Goal: Information Seeking & Learning: Learn about a topic

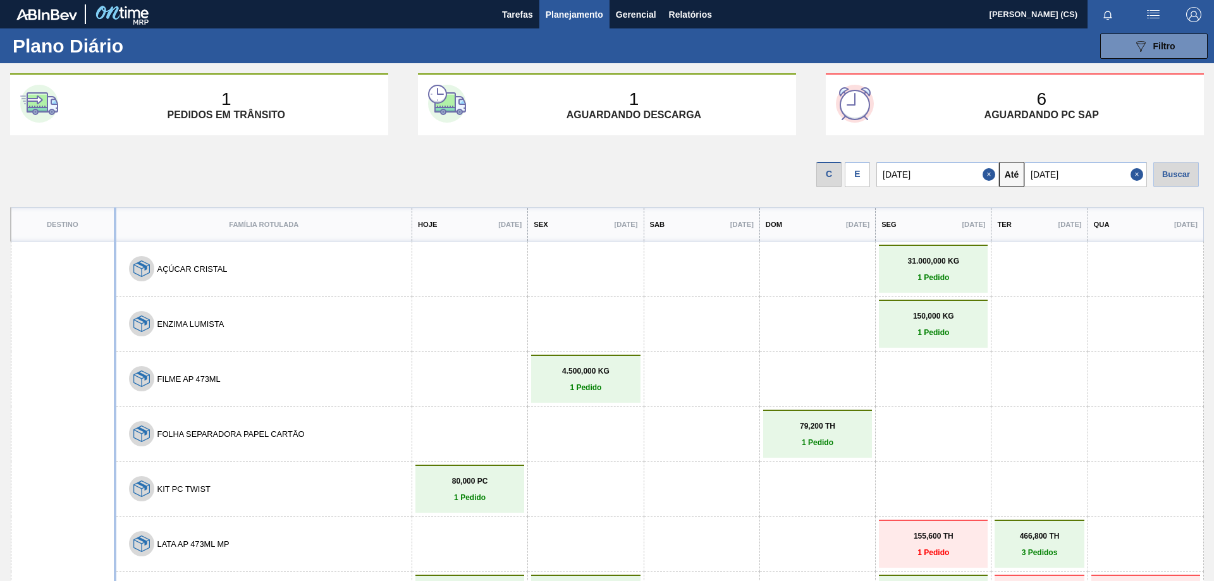
click at [859, 178] on div "E" at bounding box center [857, 174] width 25 height 25
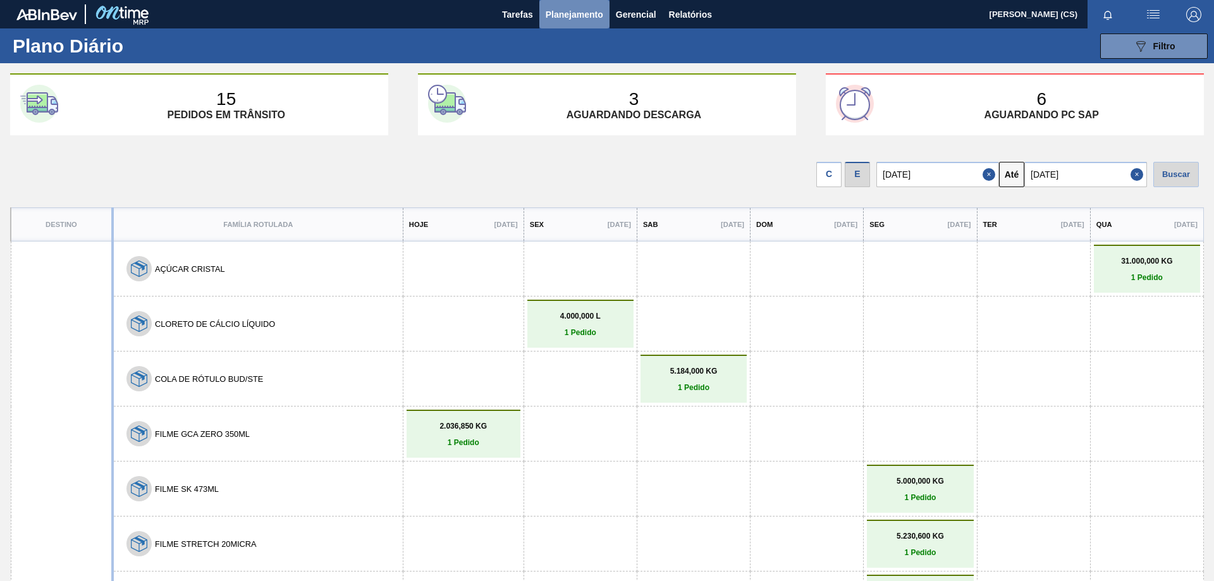
click at [566, 7] on span "Planejamento" at bounding box center [575, 14] width 58 height 15
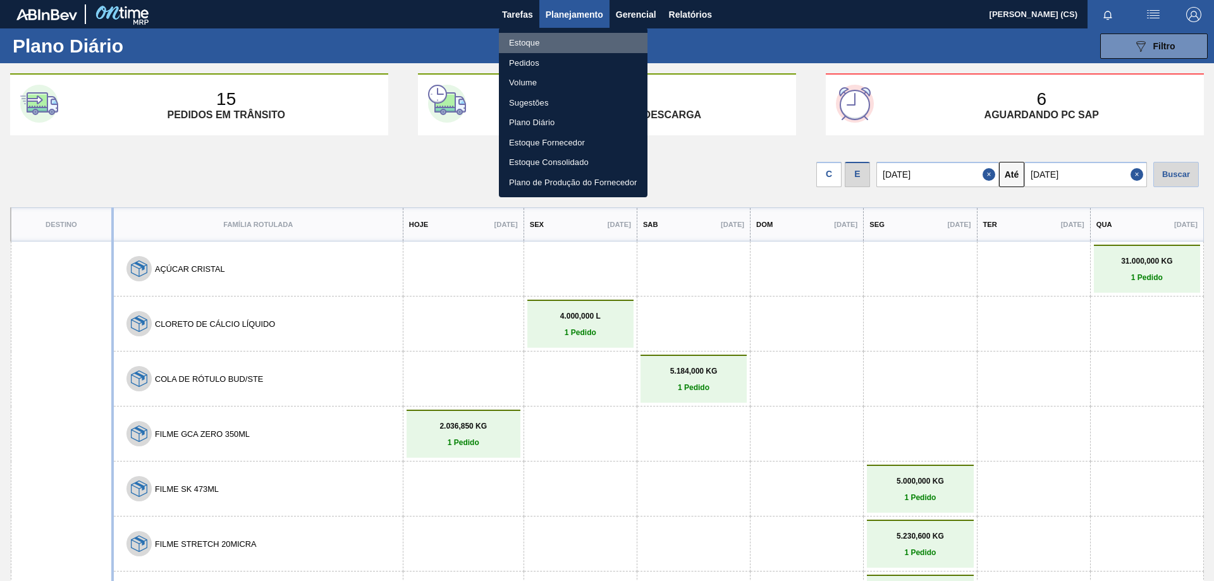
click at [535, 42] on li "Estoque" at bounding box center [573, 43] width 149 height 20
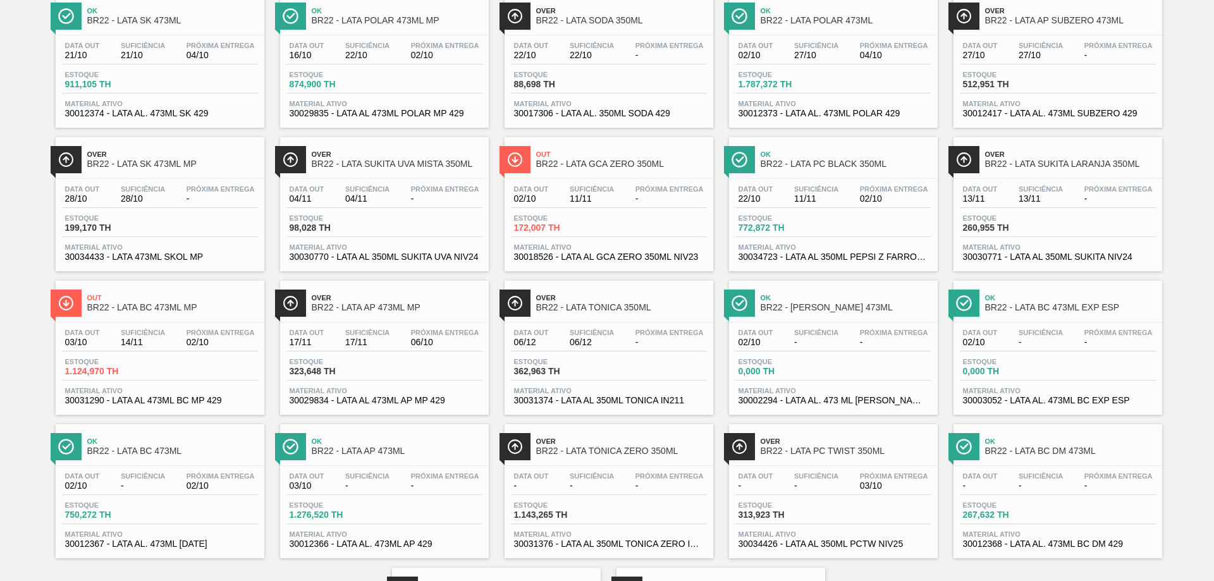
scroll to position [379, 0]
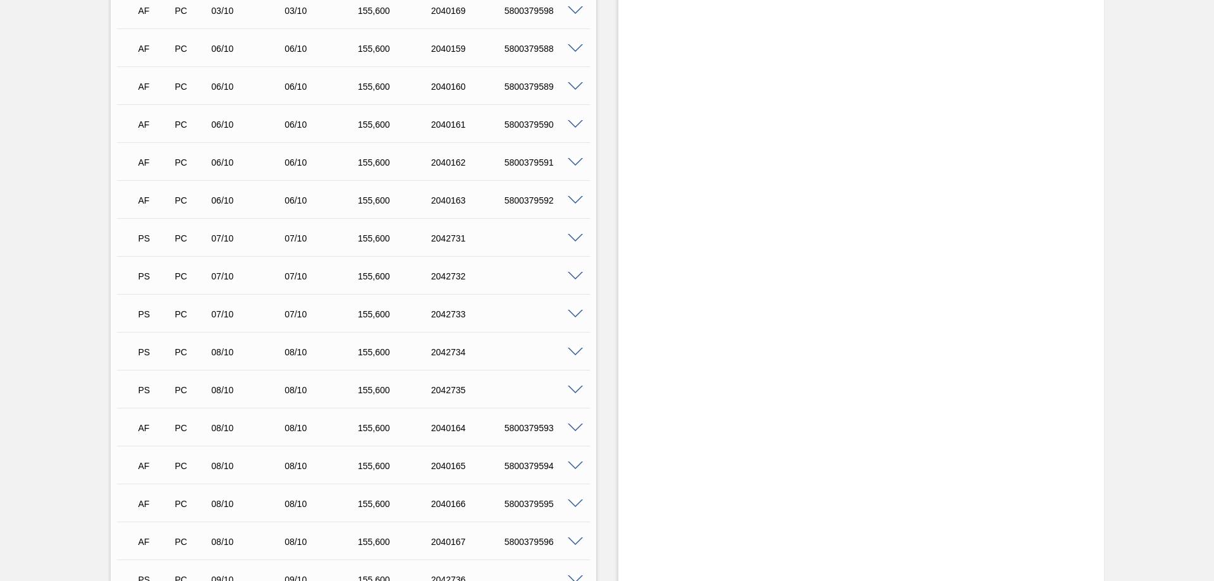
scroll to position [980, 0]
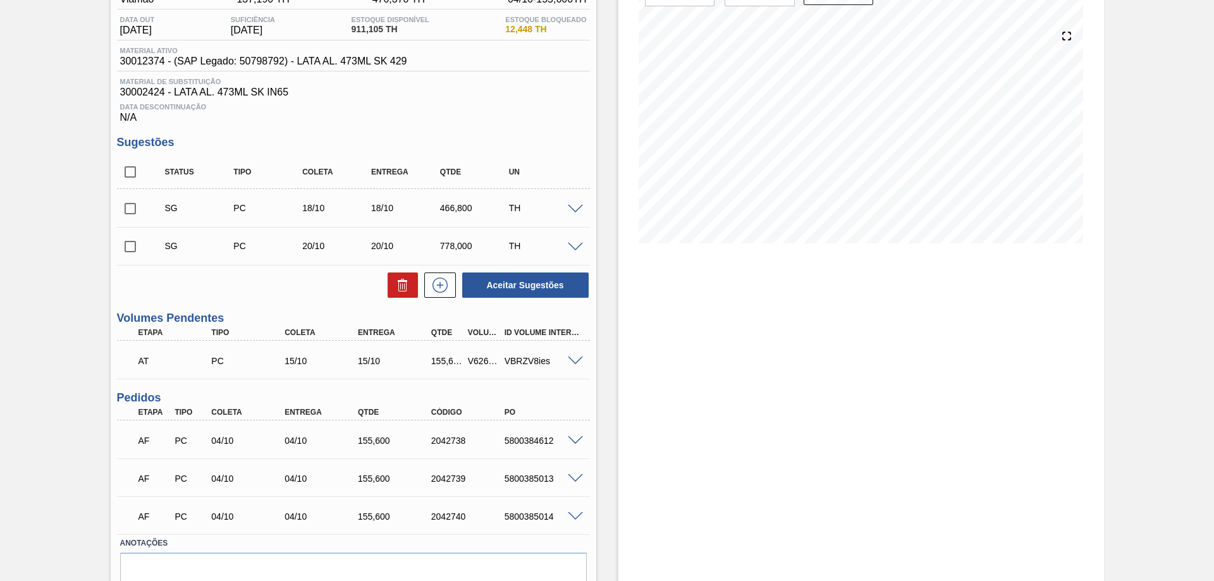
scroll to position [183, 0]
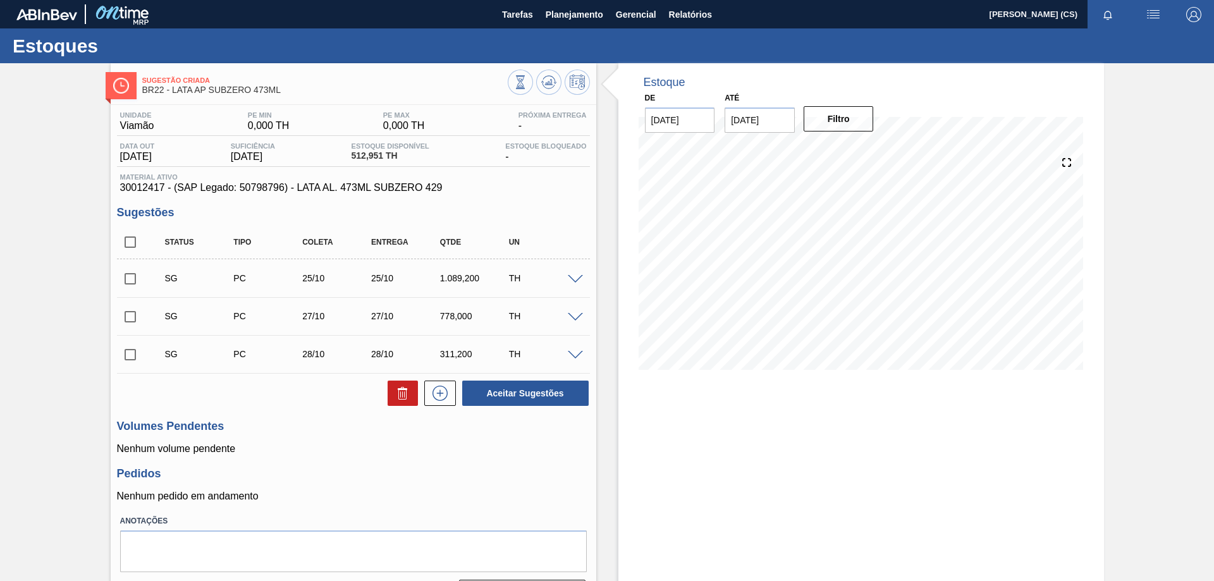
scroll to position [35, 0]
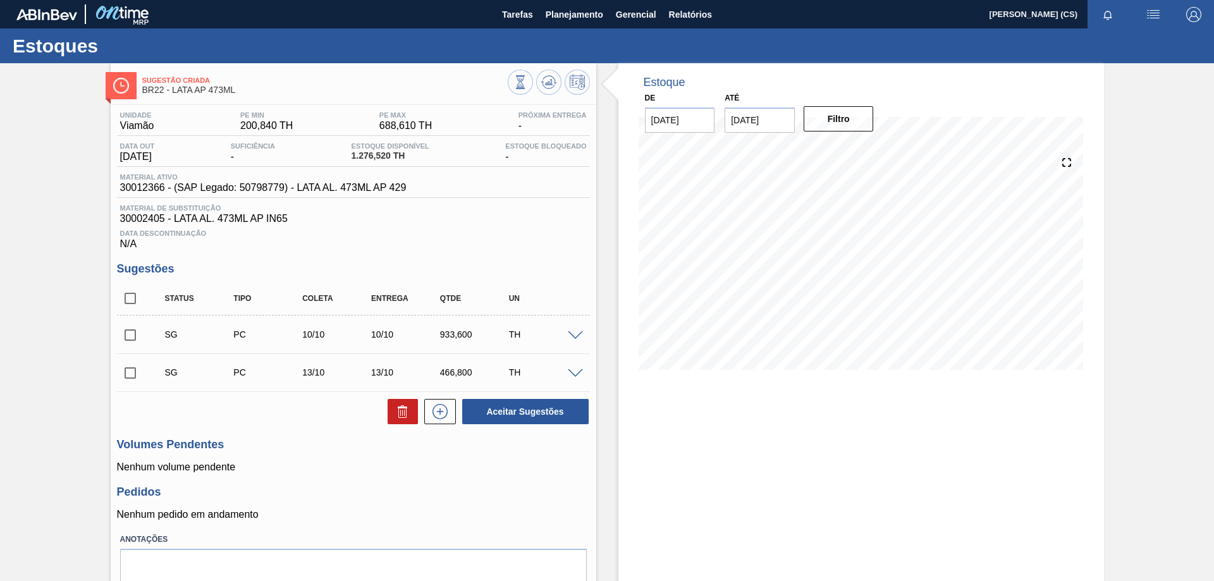
scroll to position [53, 0]
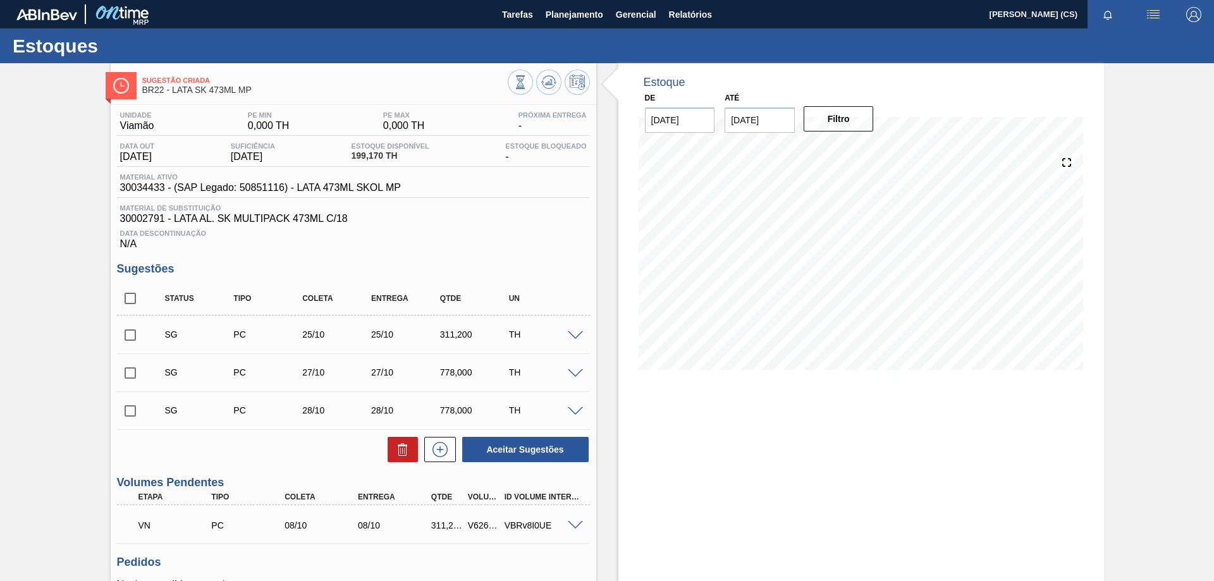
scroll to position [123, 0]
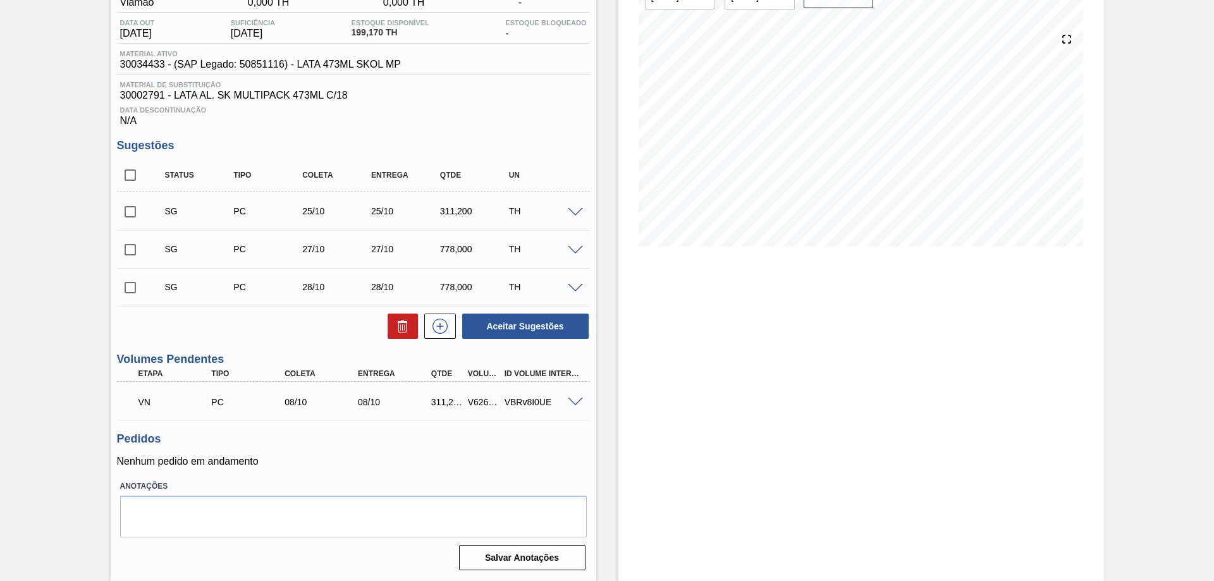
click at [570, 402] on span at bounding box center [575, 402] width 15 height 9
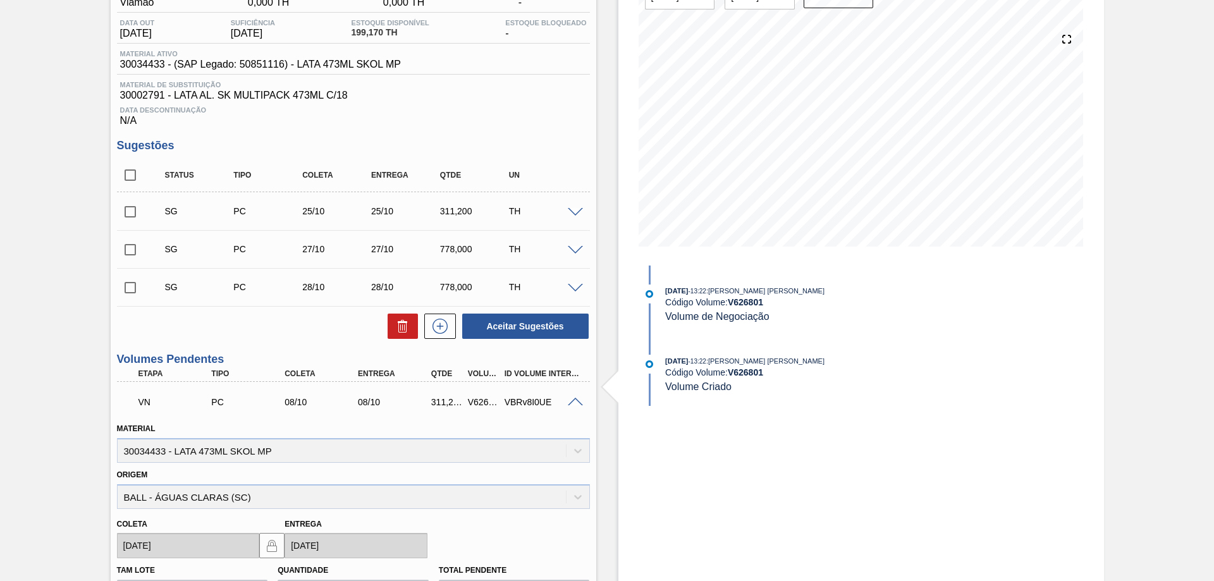
scroll to position [250, 0]
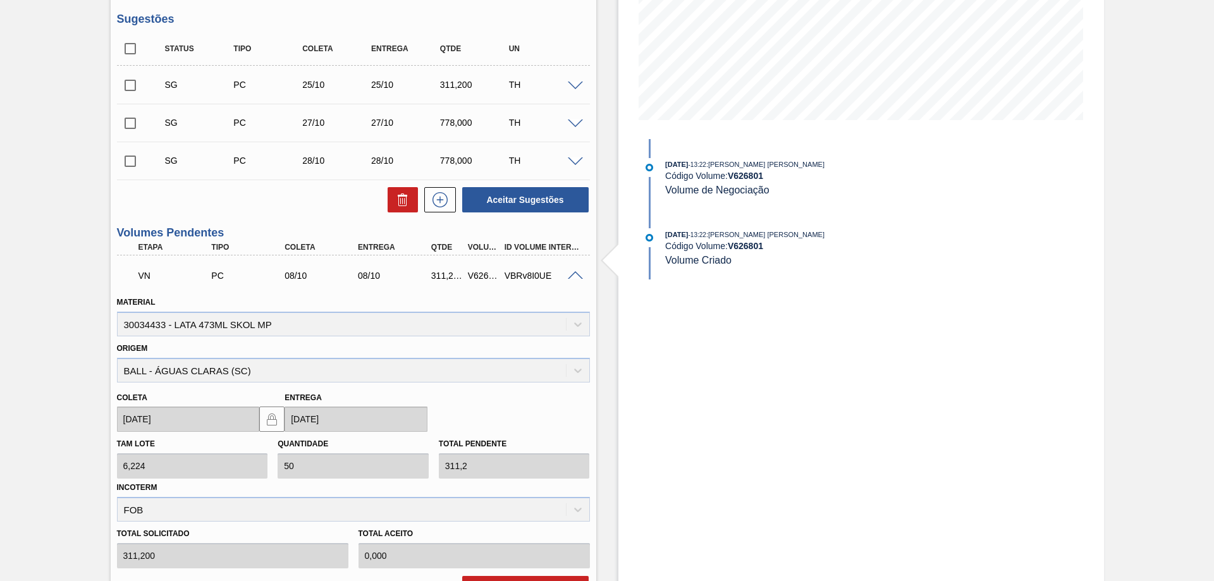
click at [571, 279] on span at bounding box center [575, 275] width 15 height 9
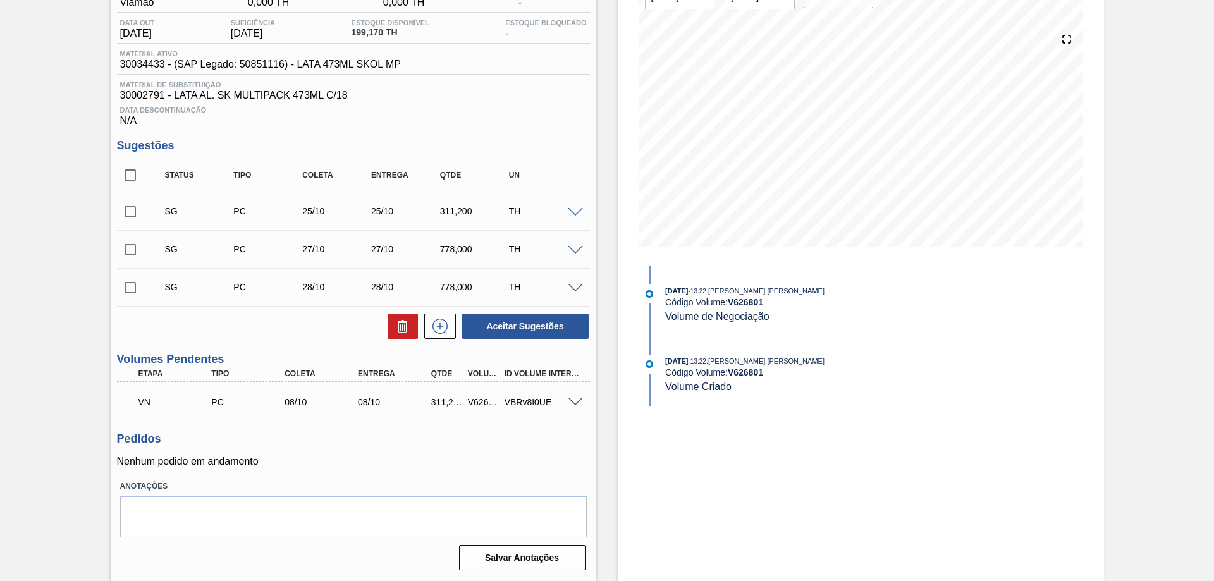
scroll to position [0, 0]
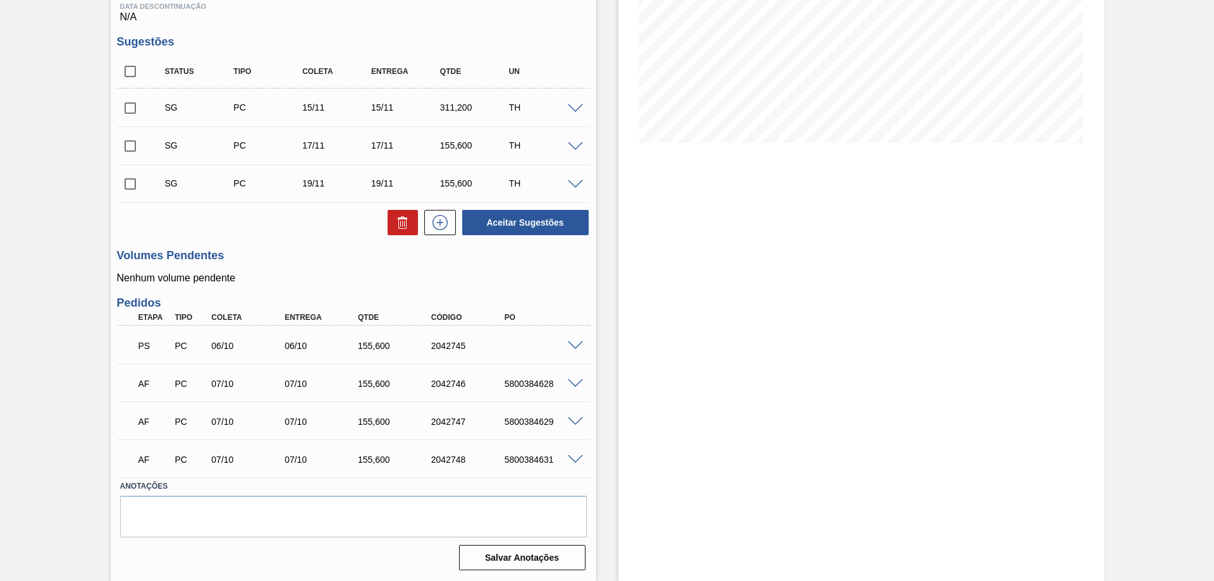
scroll to position [37, 0]
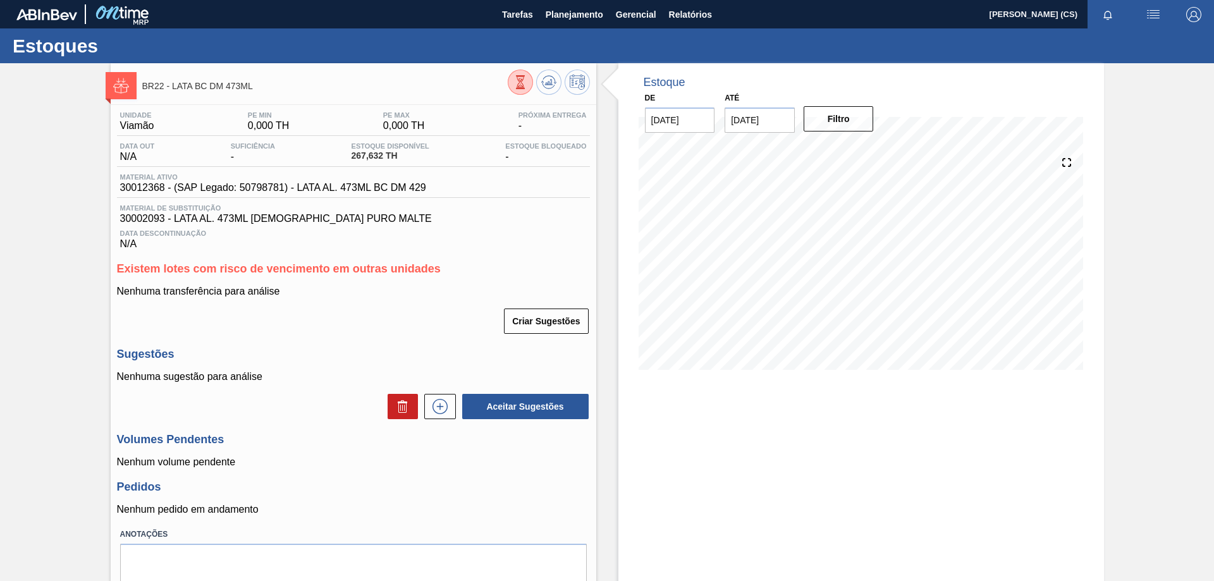
scroll to position [48, 0]
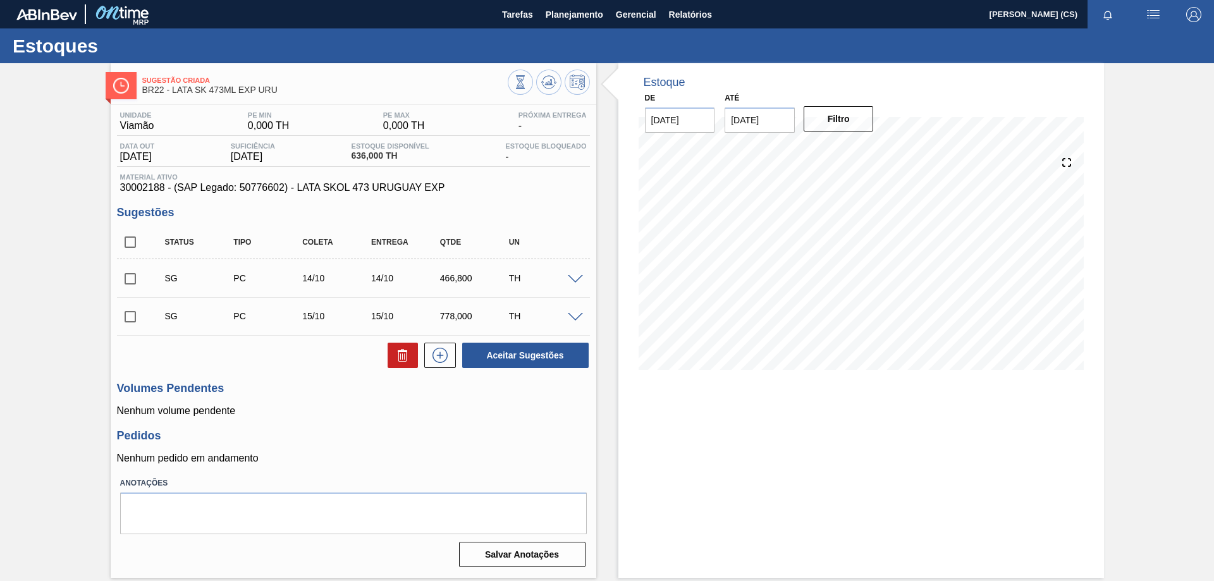
click at [576, 283] on span at bounding box center [575, 279] width 15 height 9
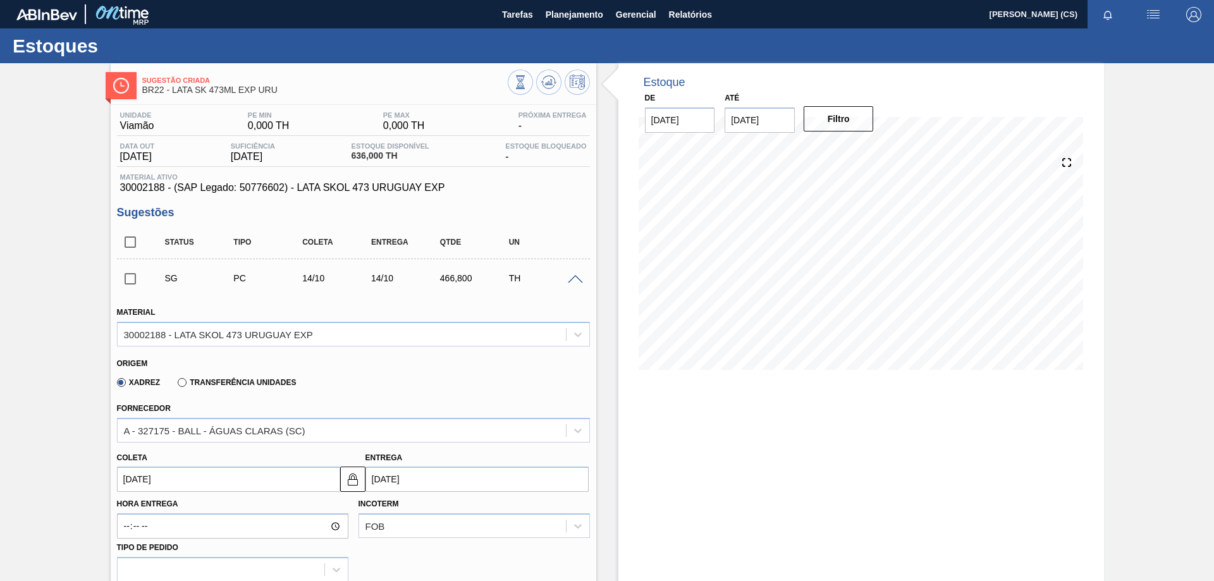
click at [565, 267] on div "SG PC 14/10 14/10 466,800 TH" at bounding box center [363, 278] width 413 height 25
click at [568, 275] on span at bounding box center [575, 279] width 15 height 9
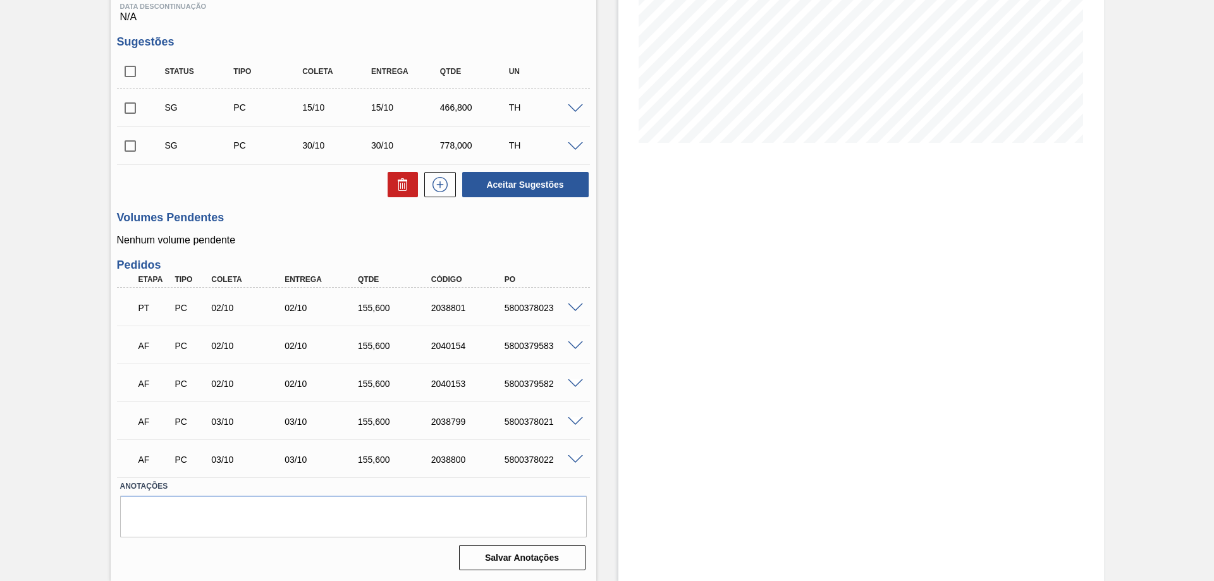
scroll to position [101, 0]
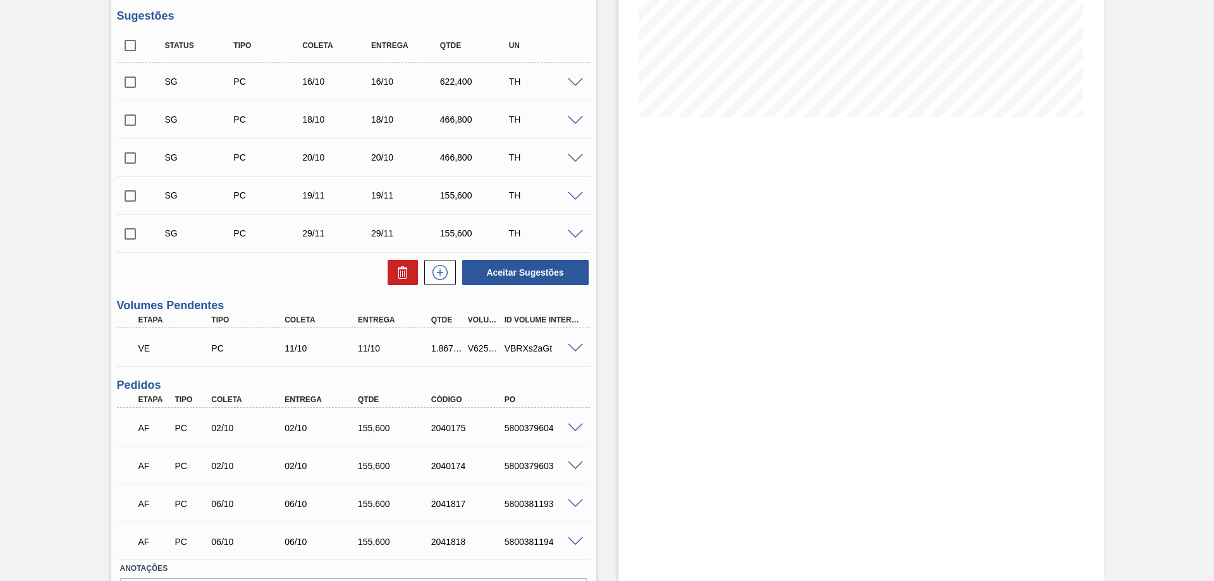
scroll to position [316, 0]
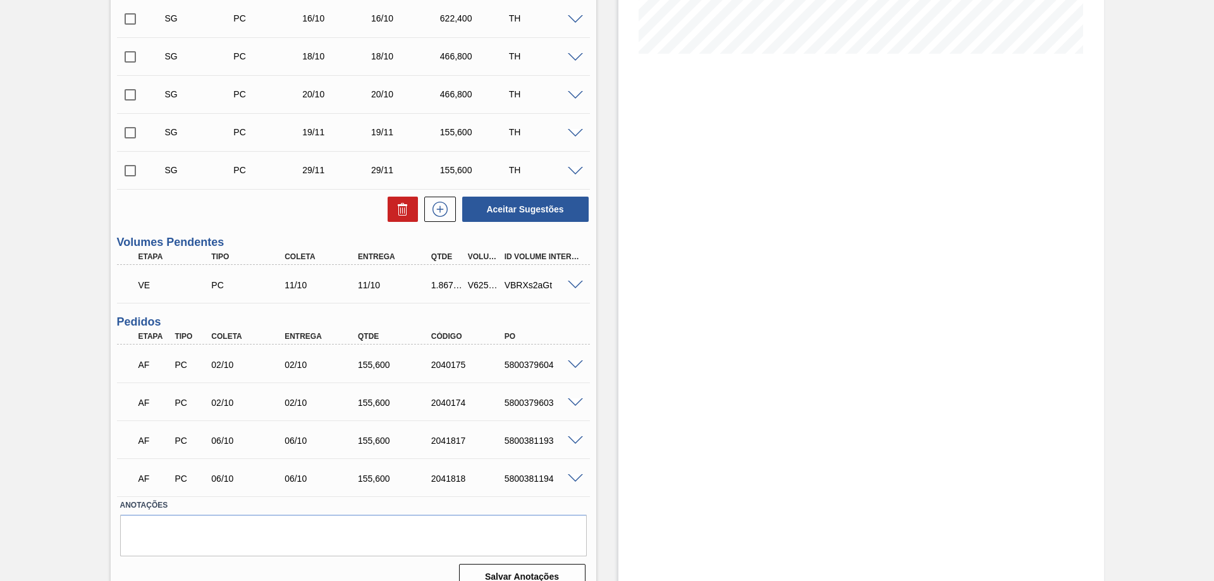
click at [575, 286] on span at bounding box center [575, 285] width 15 height 9
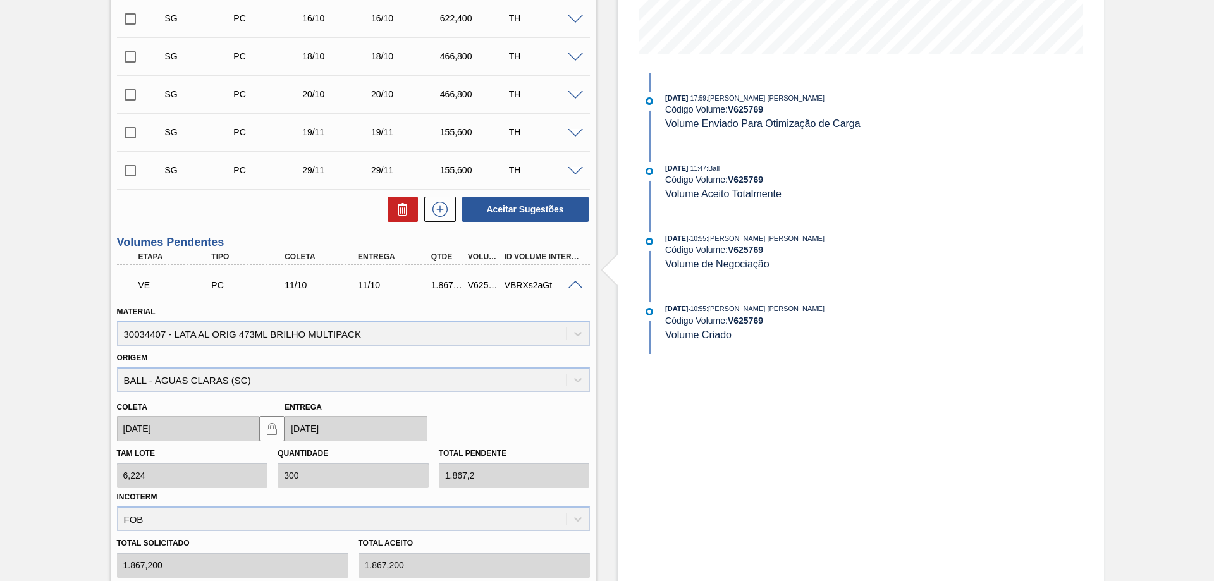
click at [575, 286] on span at bounding box center [575, 285] width 15 height 9
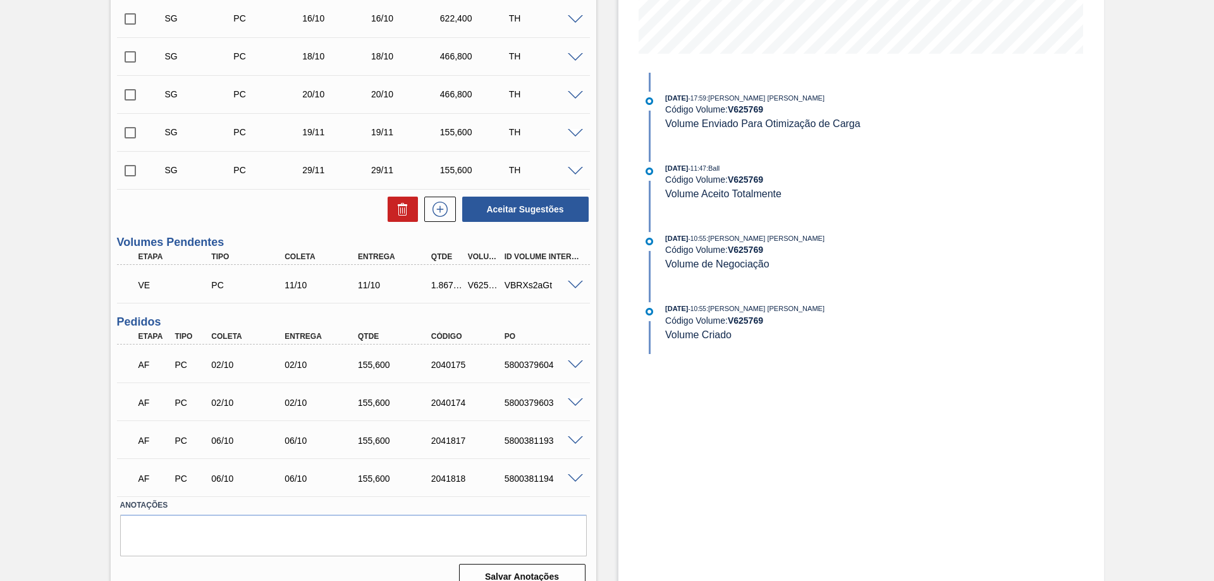
click at [575, 289] on div "VBRXs2aGt" at bounding box center [543, 285] width 82 height 10
click at [571, 287] on span at bounding box center [575, 285] width 15 height 9
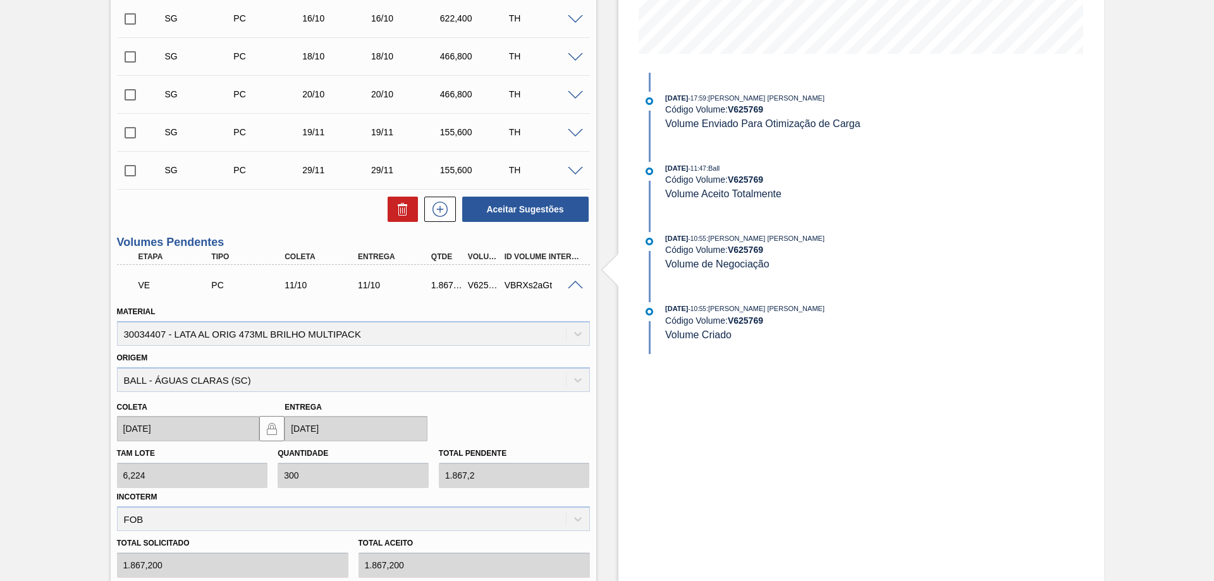
click at [572, 289] on div "VBRXs2aGt" at bounding box center [543, 285] width 82 height 10
click at [569, 281] on span at bounding box center [575, 285] width 15 height 9
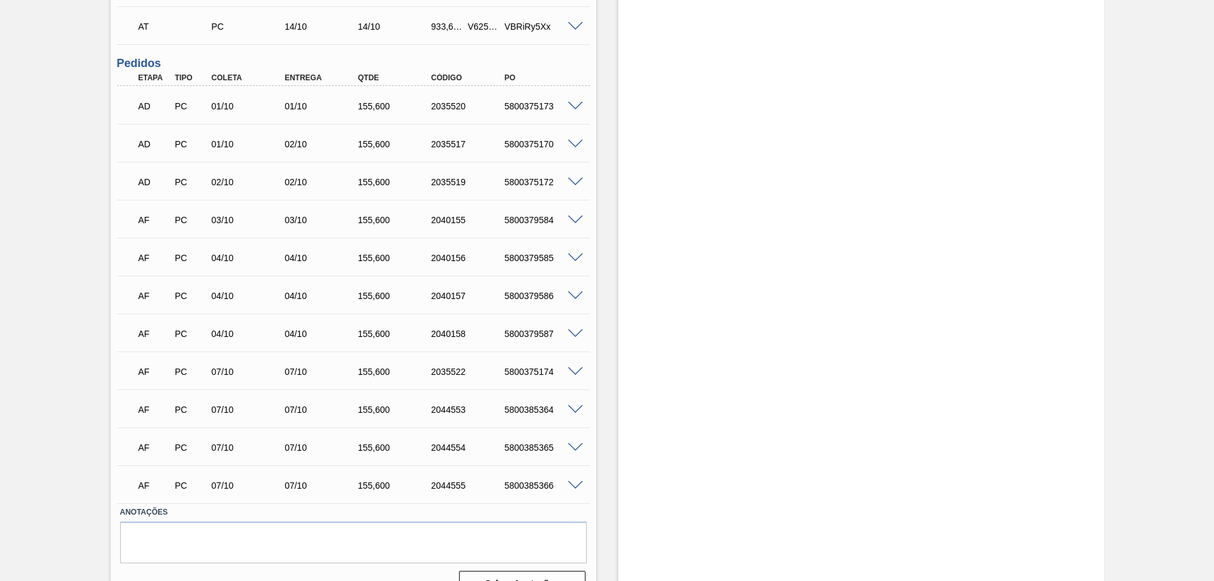
scroll to position [632, 0]
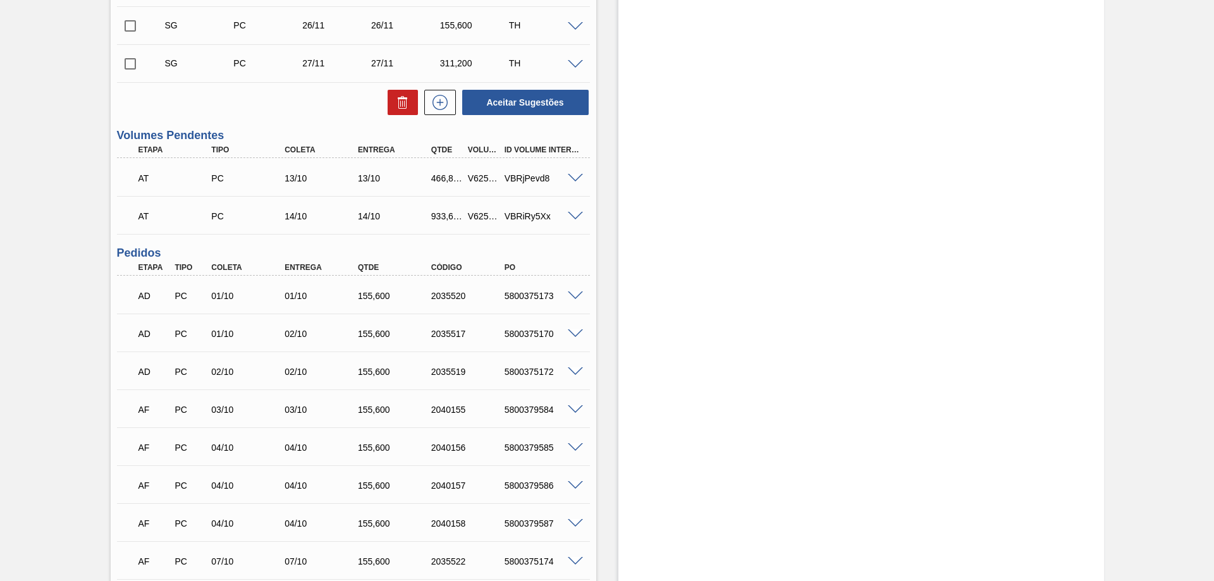
click at [576, 178] on span at bounding box center [575, 178] width 15 height 9
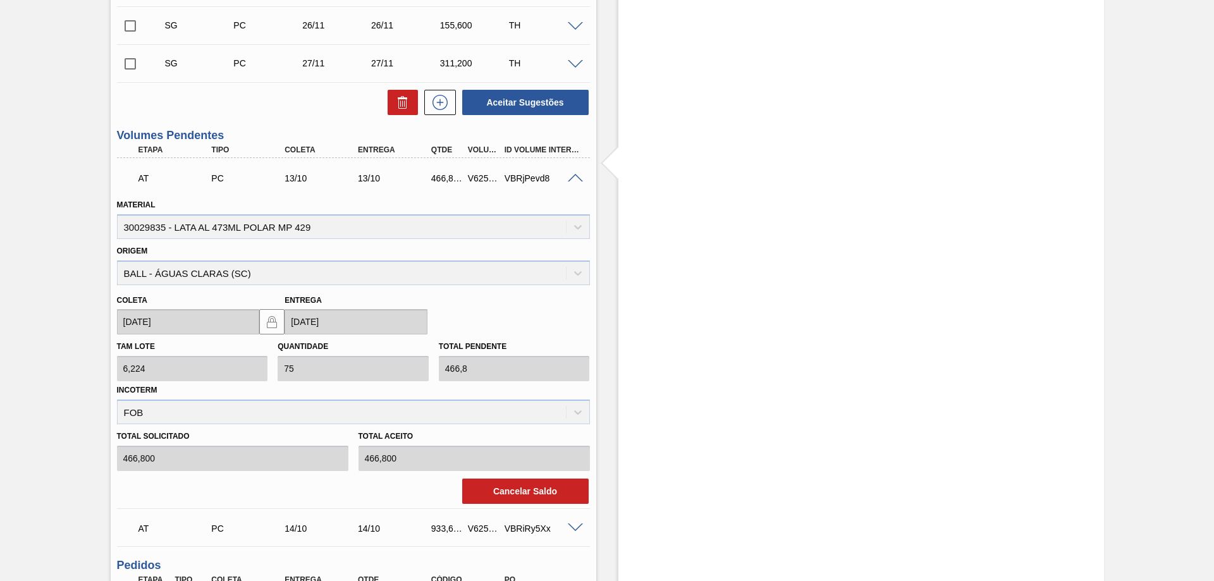
click at [576, 178] on span at bounding box center [575, 178] width 15 height 9
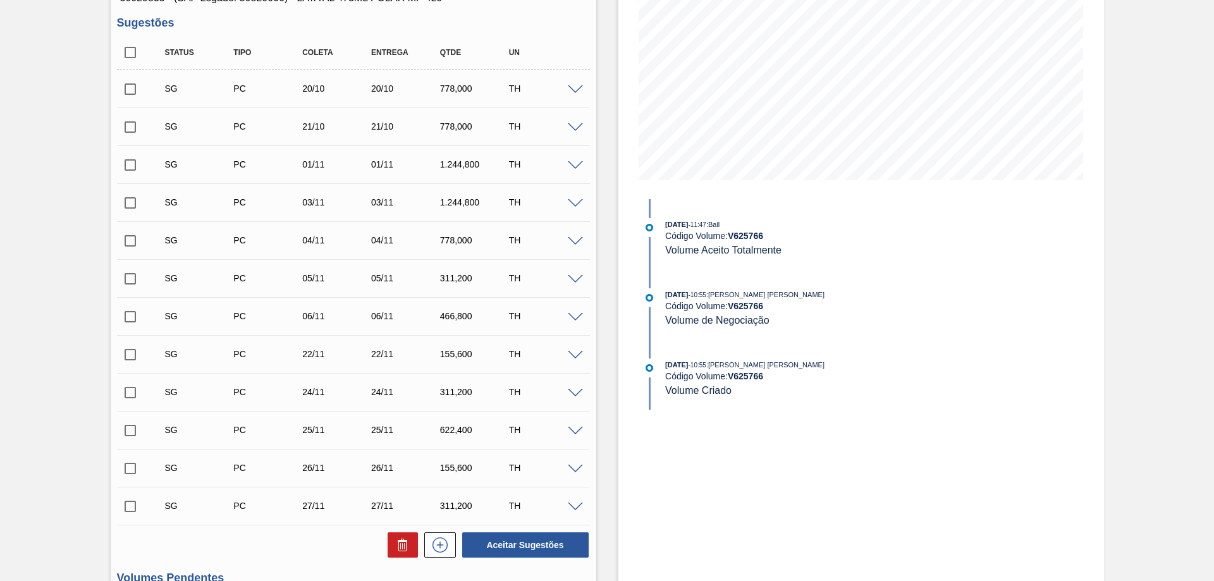
scroll to position [0, 0]
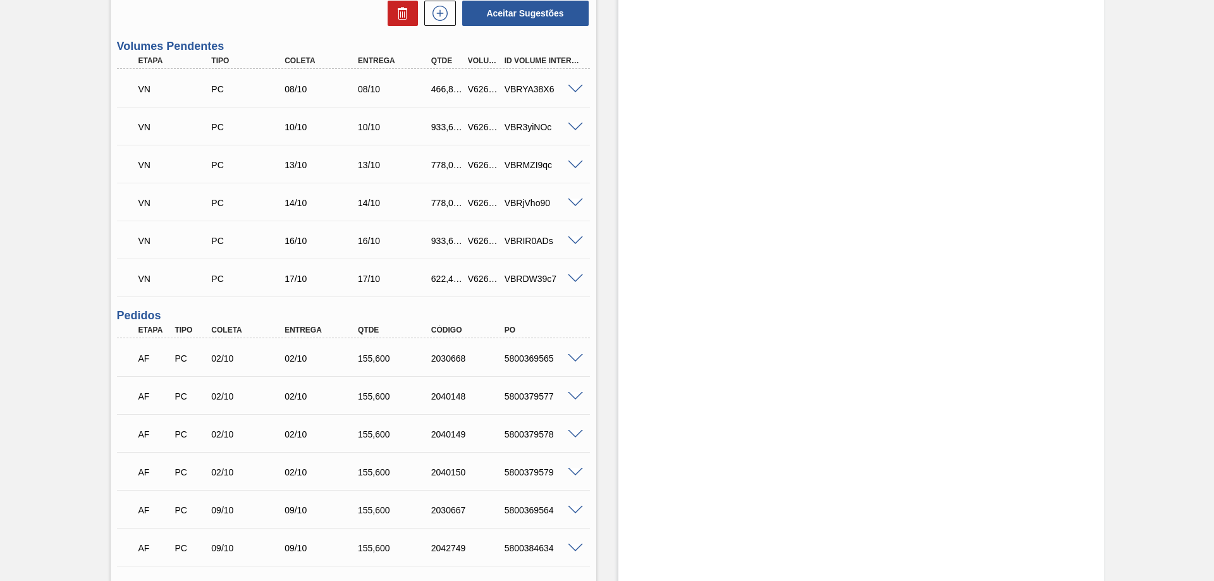
scroll to position [323, 0]
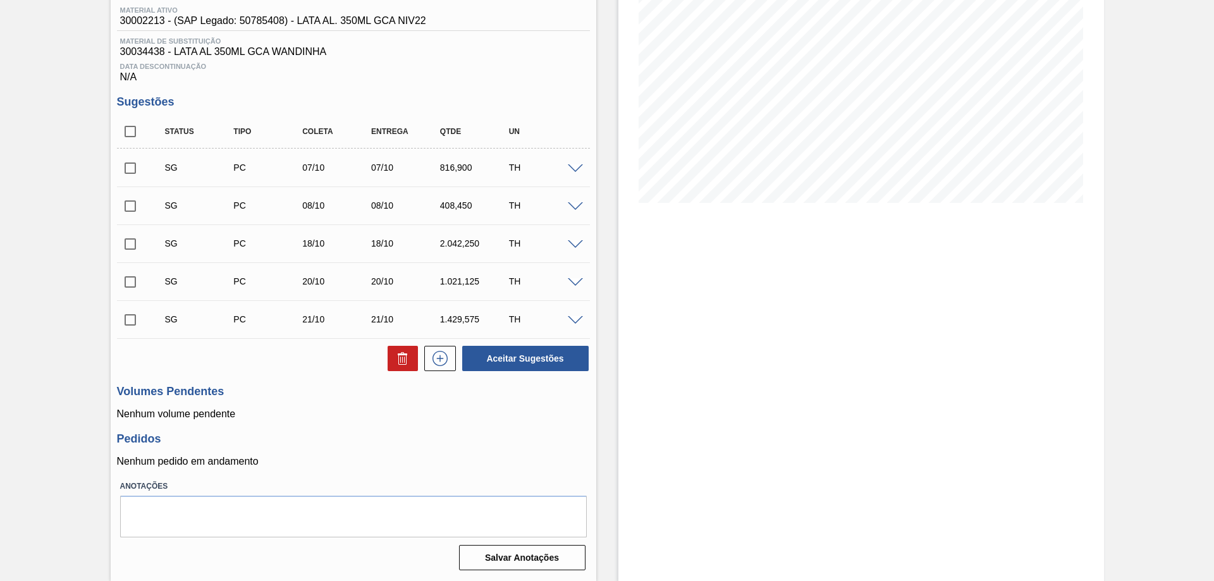
scroll to position [40, 0]
